Goal: Find specific page/section: Find specific page/section

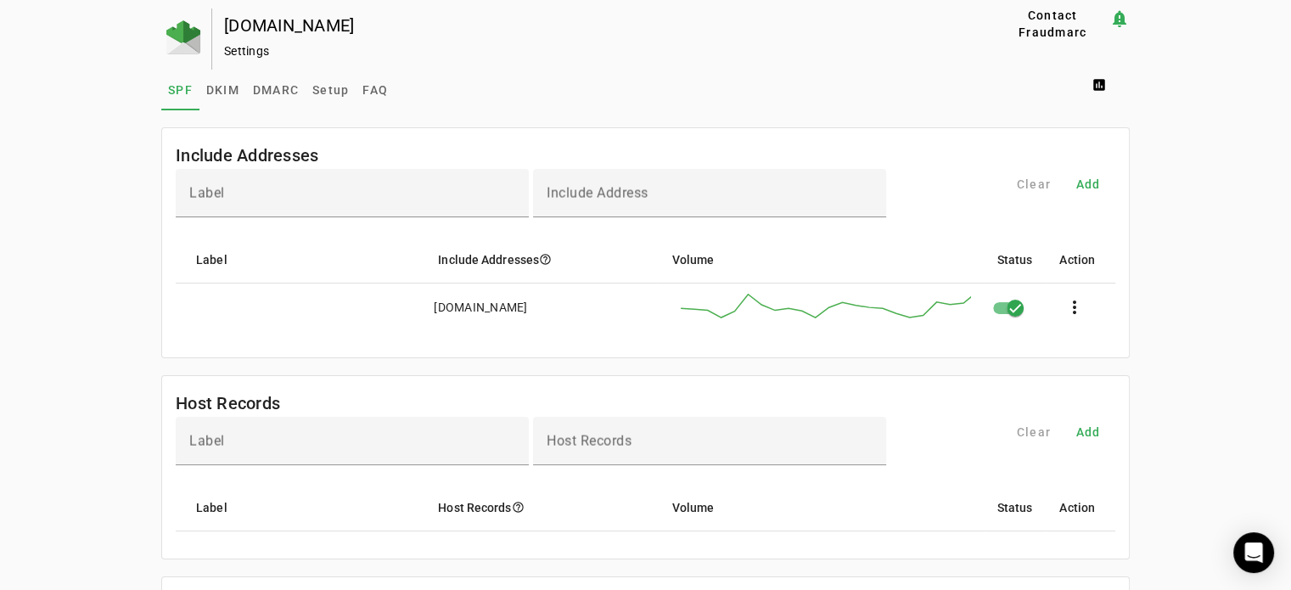
click at [161, 45] on div at bounding box center [186, 38] width 51 height 61
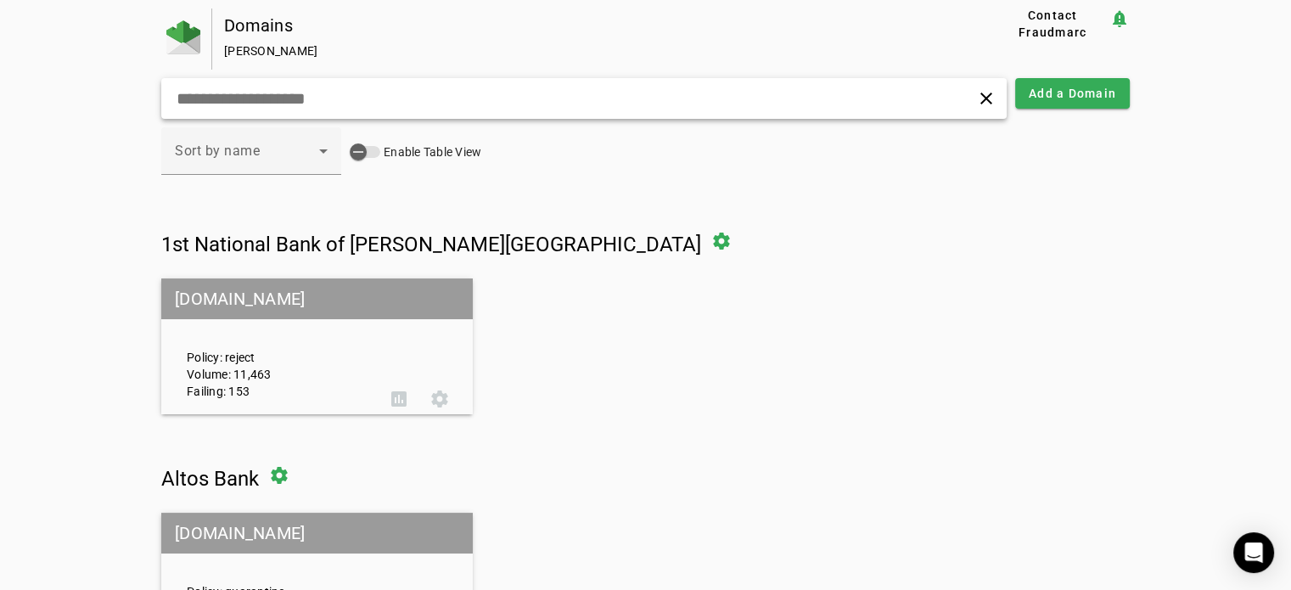
click at [564, 98] on input "text" at bounding box center [407, 98] width 465 height 20
type input "*"
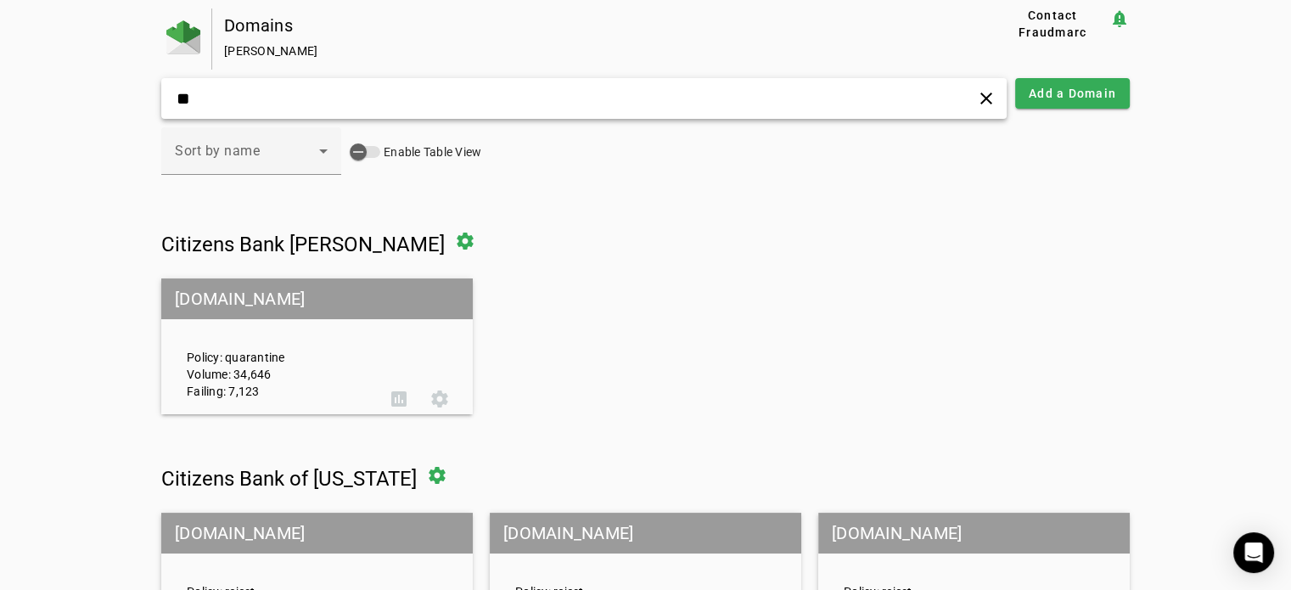
type input "*"
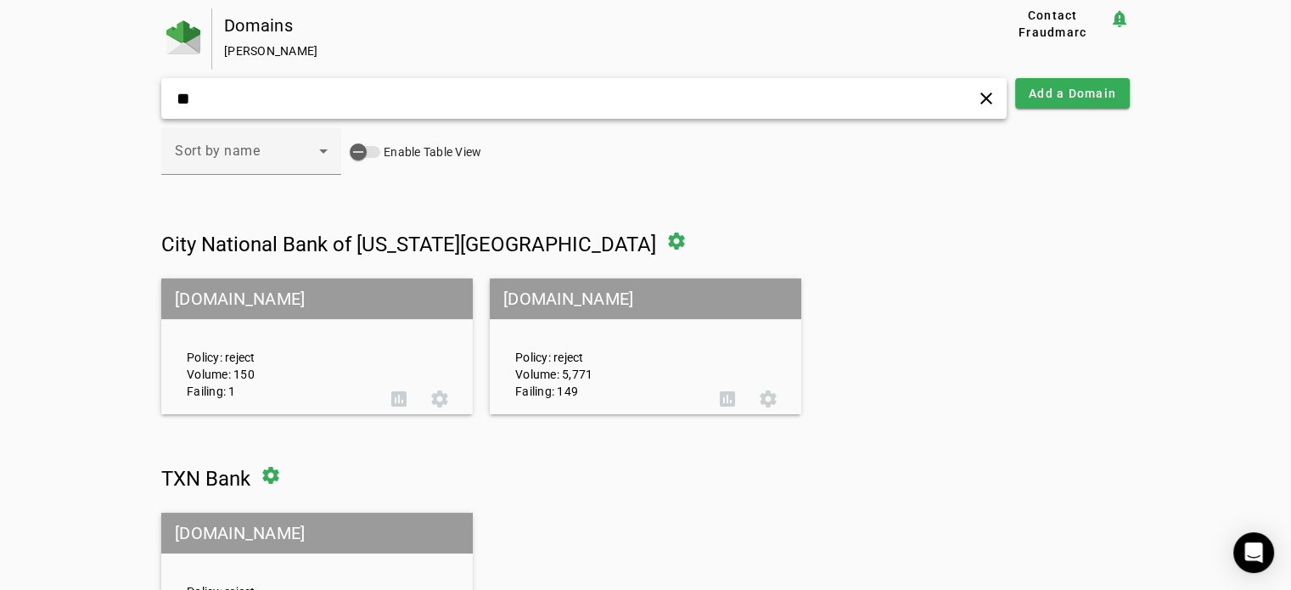
type input "*"
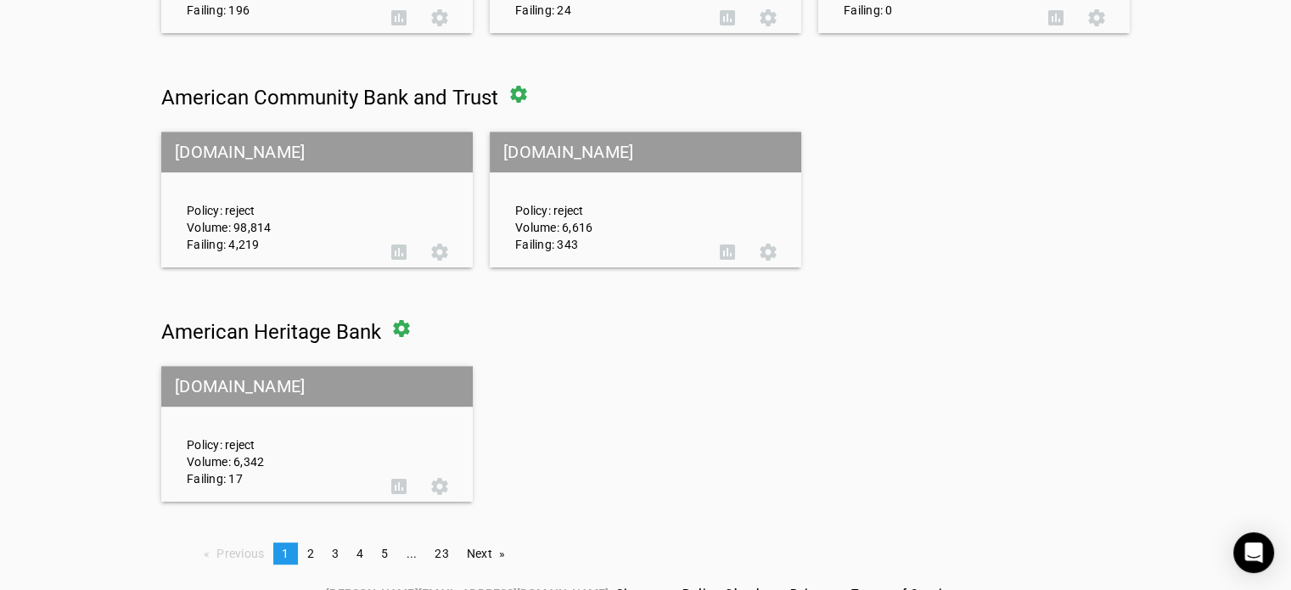
scroll to position [874, 0]
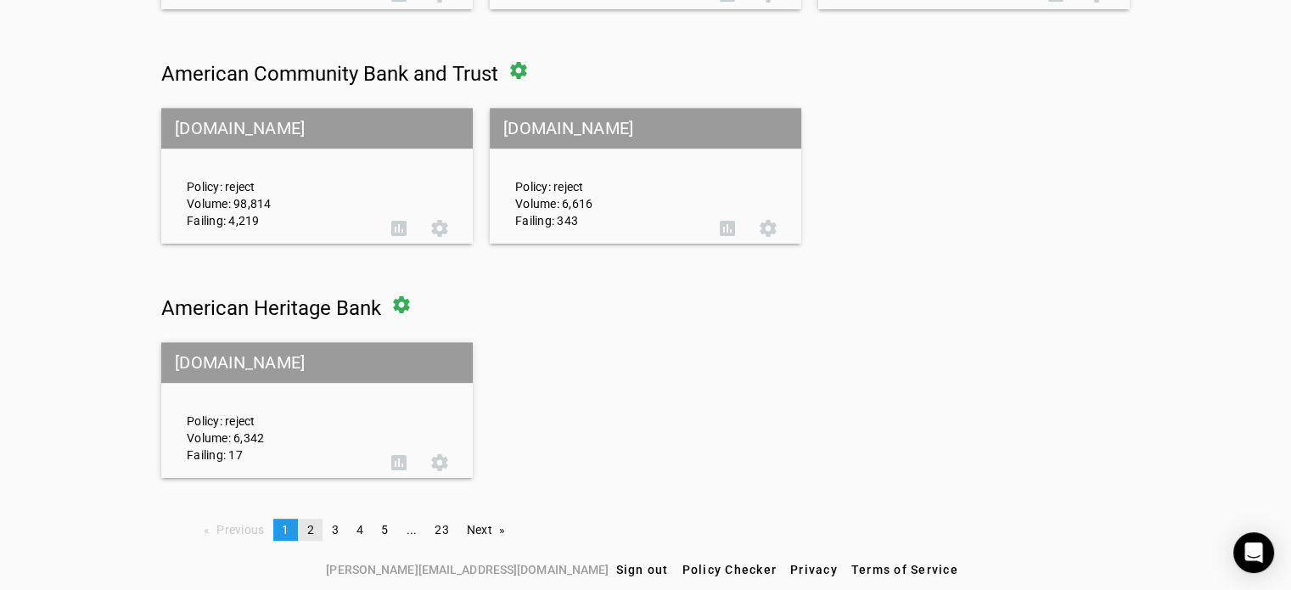
click at [310, 536] on link "page 2" at bounding box center [311, 530] width 24 height 22
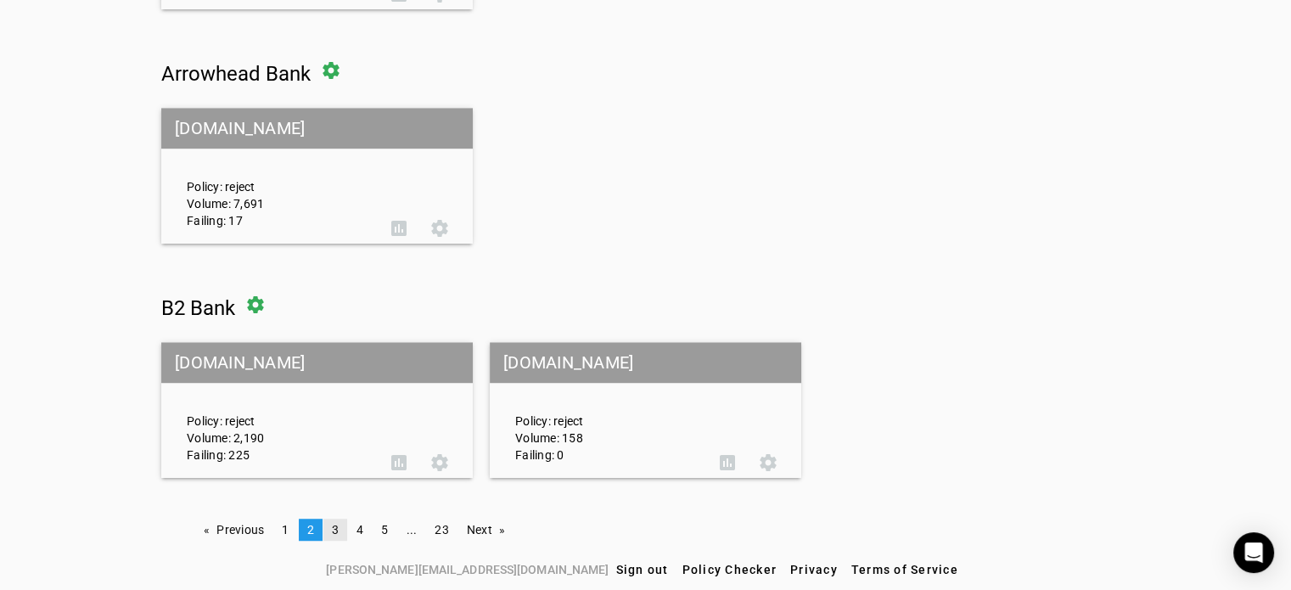
click at [332, 526] on span "3" at bounding box center [335, 530] width 7 height 14
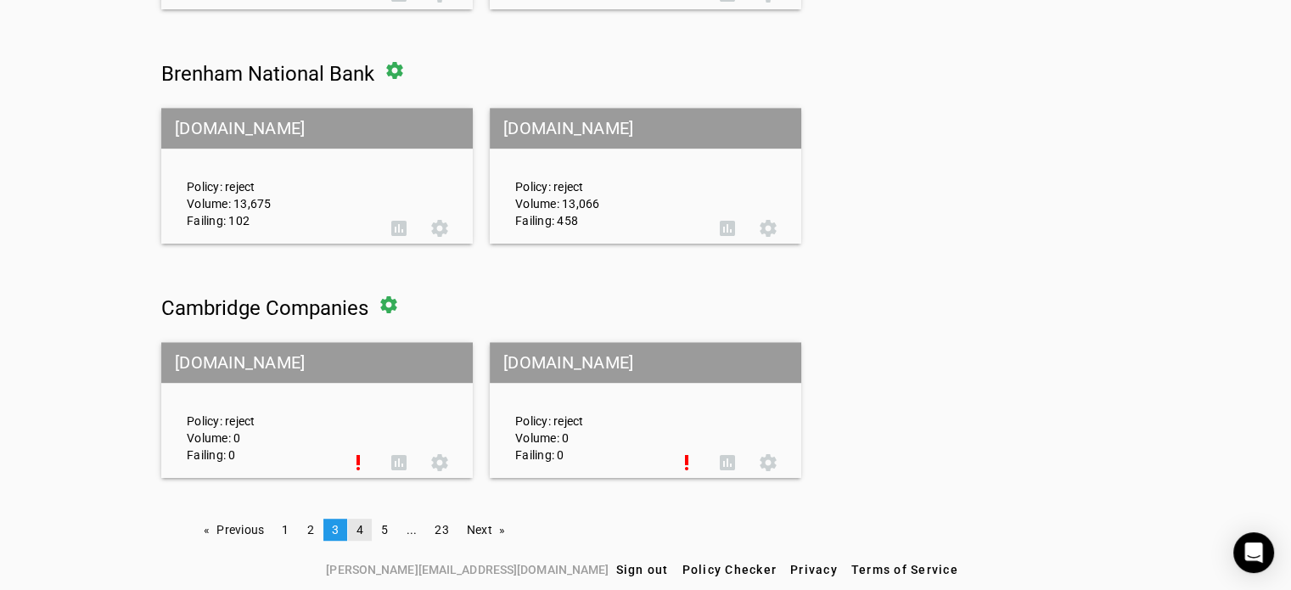
click at [360, 531] on span "4" at bounding box center [360, 530] width 7 height 14
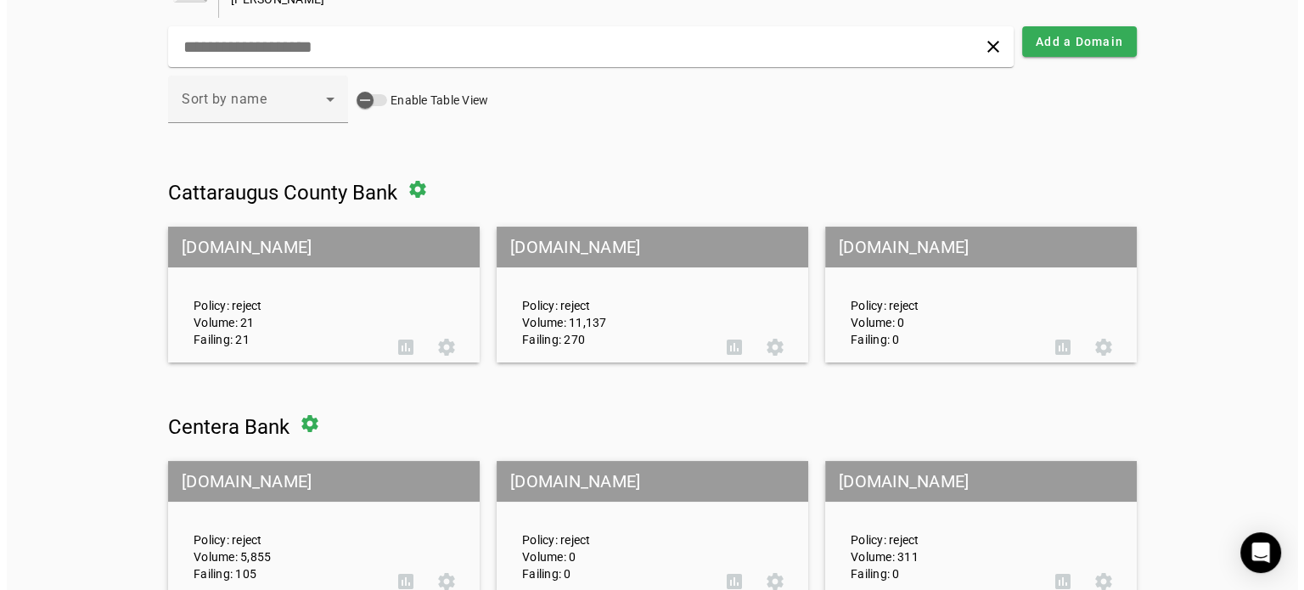
scroll to position [0, 0]
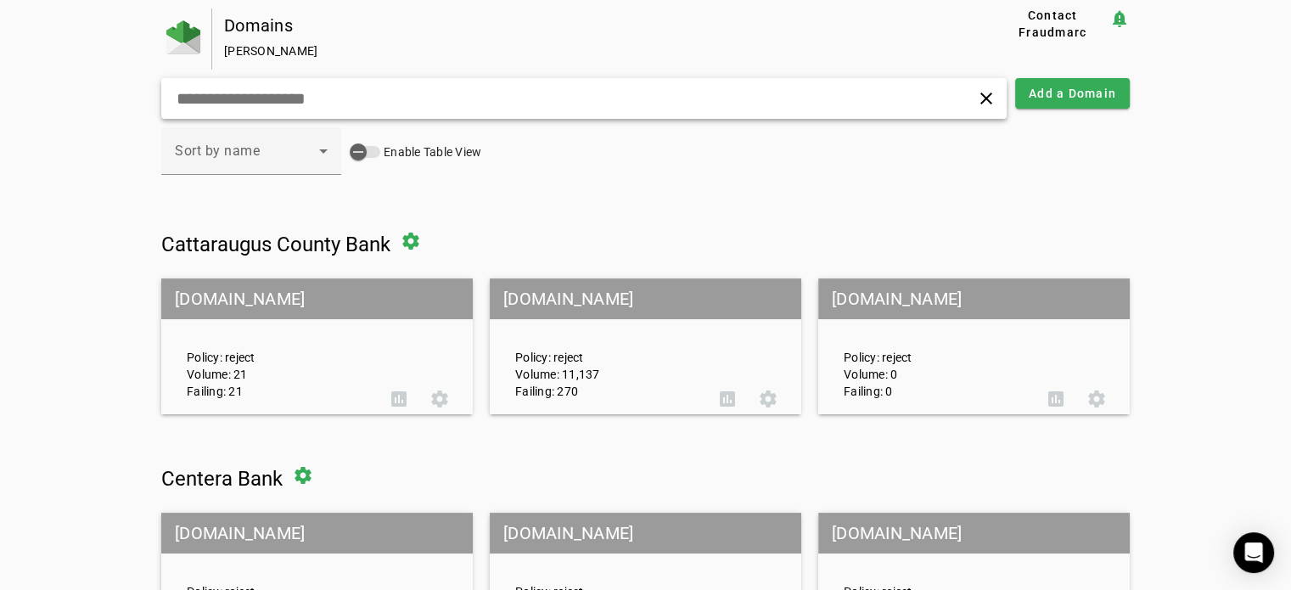
click at [482, 97] on input "text" at bounding box center [407, 98] width 465 height 20
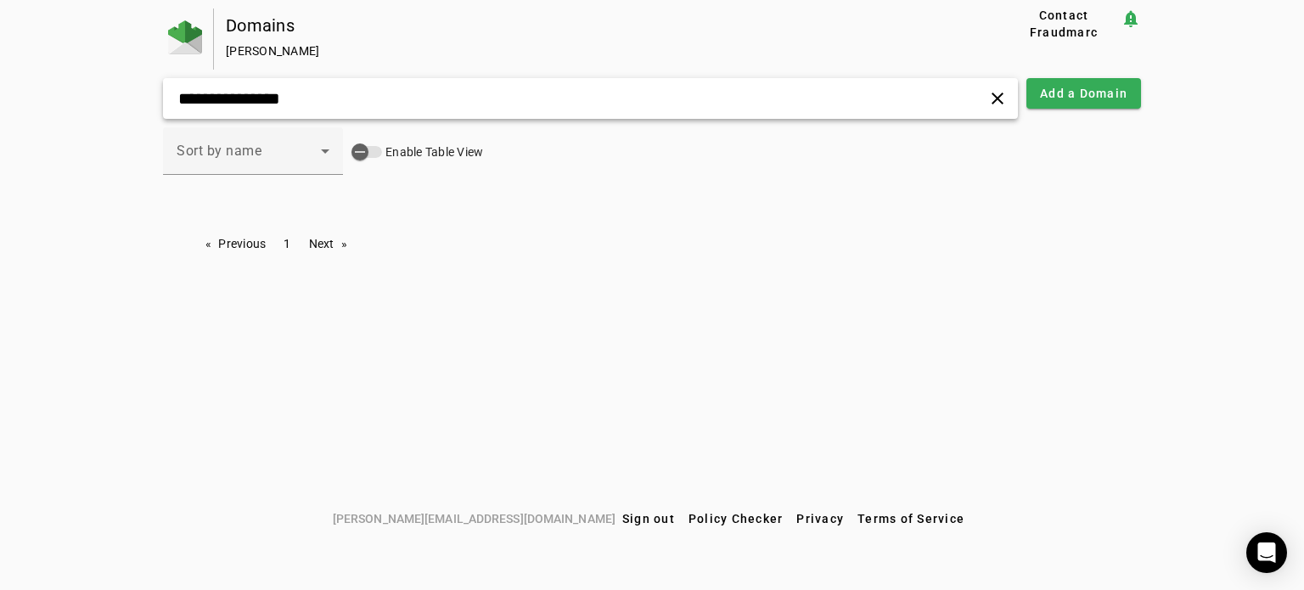
type input "**********"
